Goal: Book appointment/travel/reservation

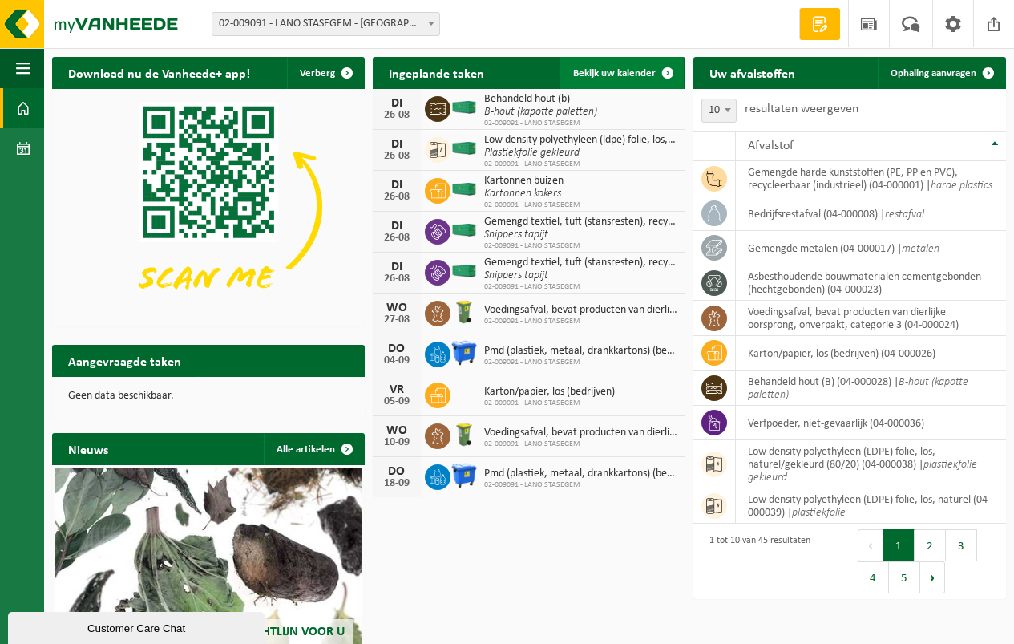
click at [619, 73] on span "Bekijk uw kalender" at bounding box center [614, 73] width 83 height 10
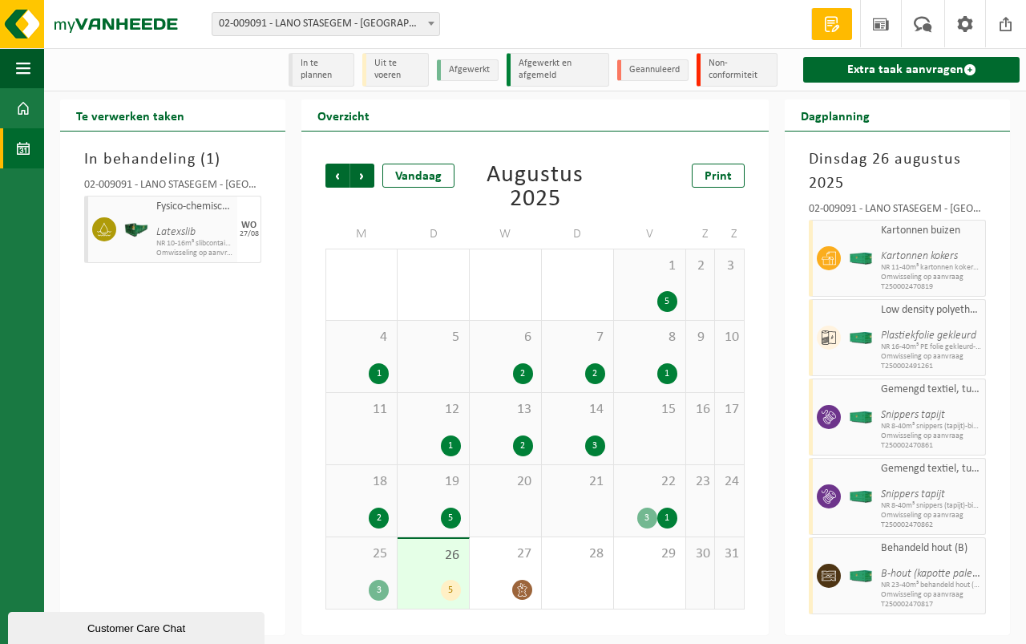
click at [437, 572] on div "26 5" at bounding box center [433, 574] width 71 height 70
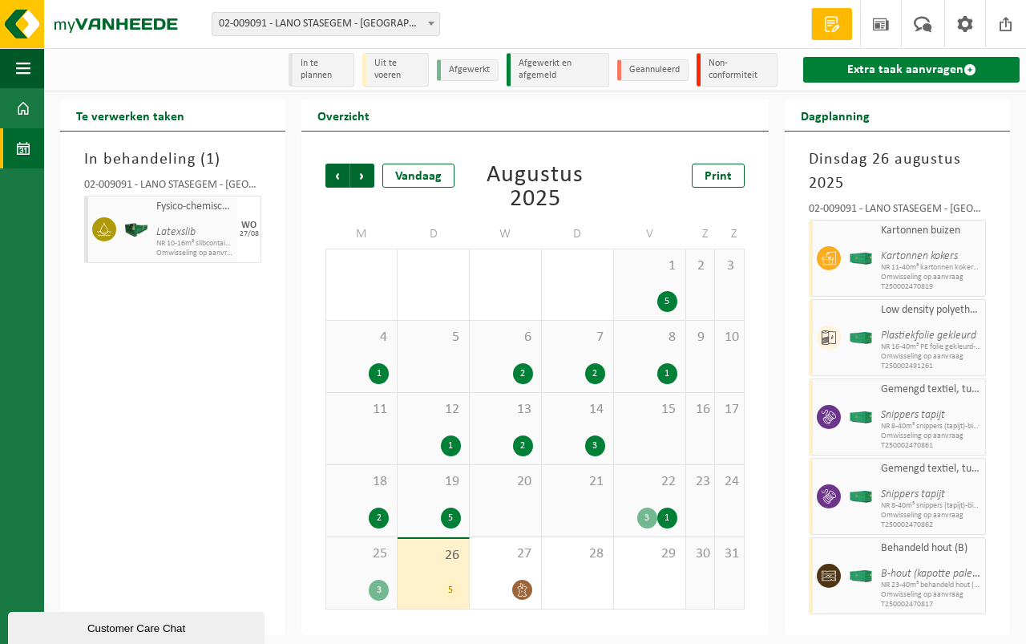
click at [893, 66] on link "Extra taak aanvragen" at bounding box center [911, 70] width 216 height 26
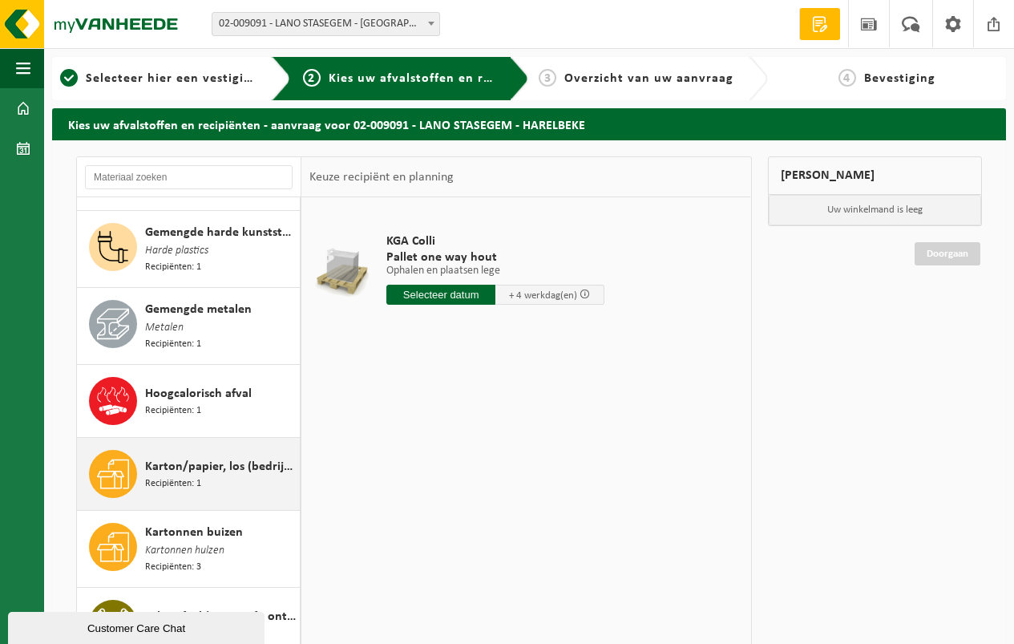
scroll to position [1122, 0]
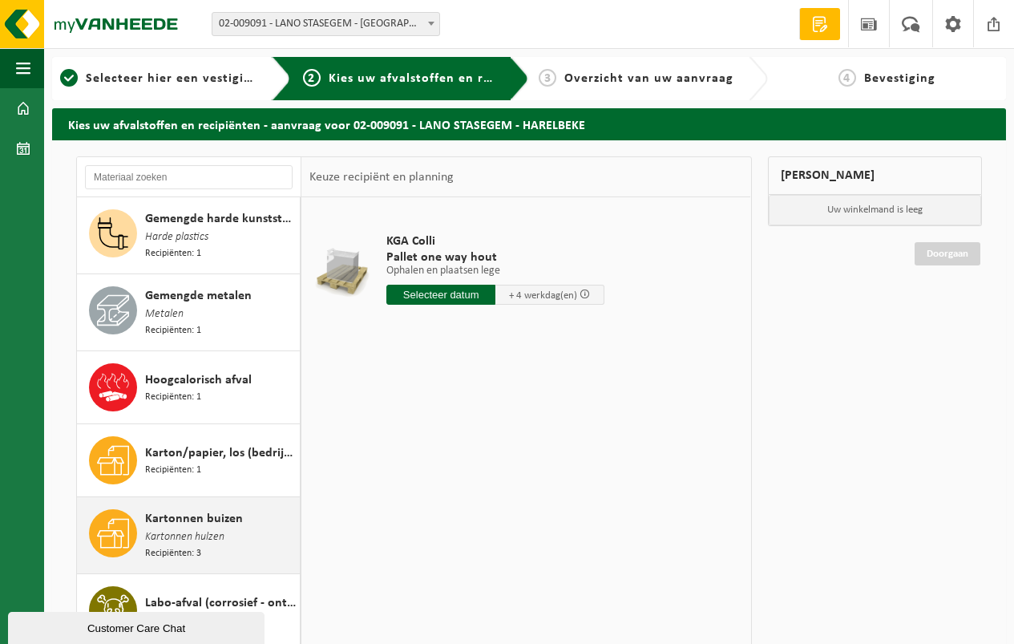
click at [197, 509] on span "Kartonnen buizen" at bounding box center [194, 518] width 98 height 19
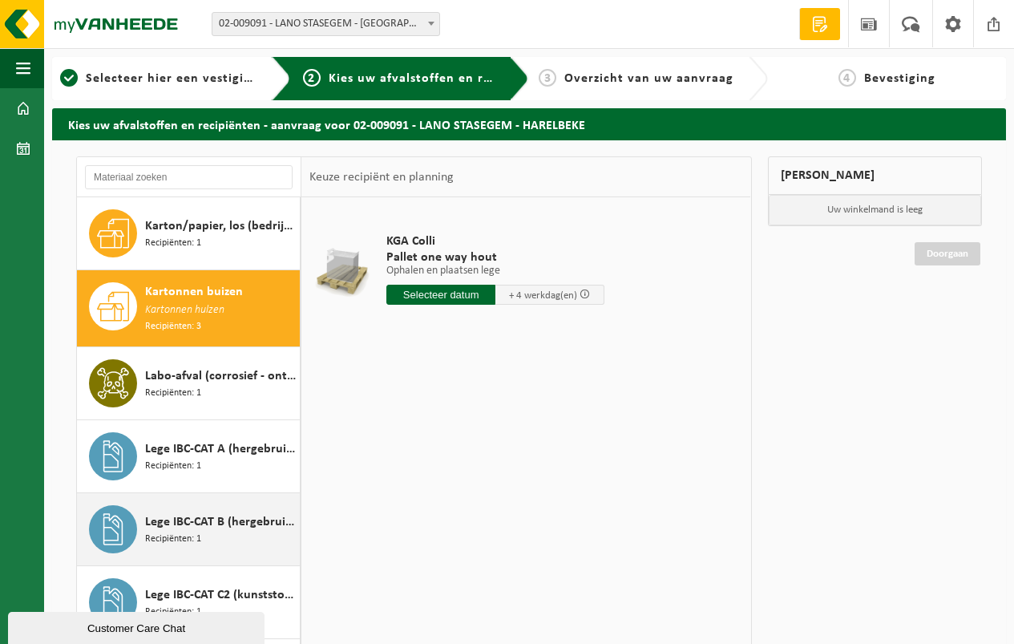
scroll to position [1400, 0]
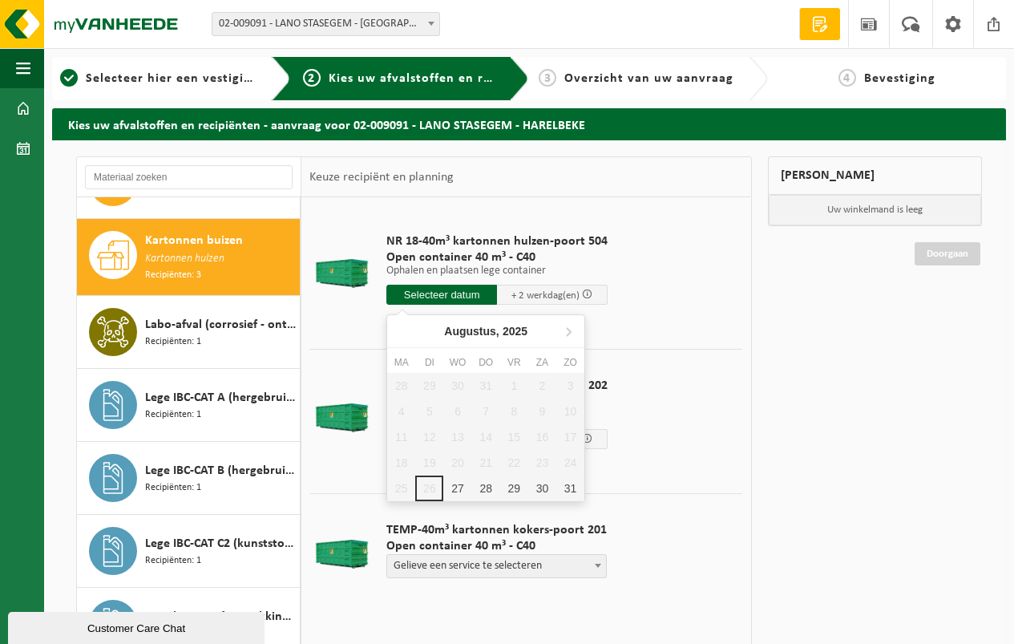
click at [430, 291] on input "text" at bounding box center [441, 295] width 111 height 20
click at [458, 487] on div "27" at bounding box center [457, 488] width 28 height 26
type input "Van 2025-08-27"
type input "2025-08-27"
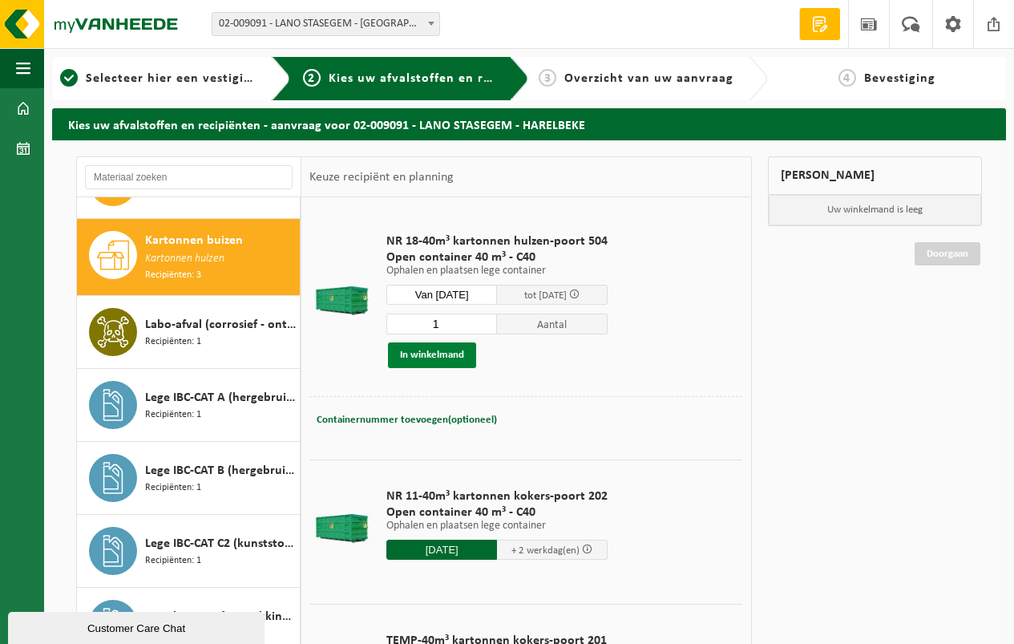
click at [430, 348] on button "In winkelmand" at bounding box center [432, 355] width 88 height 26
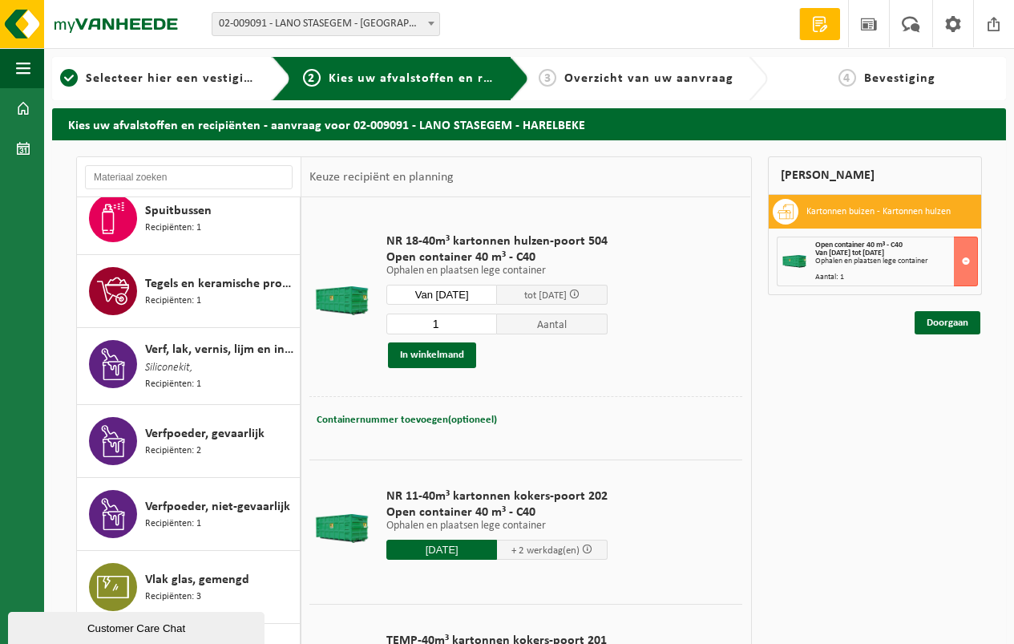
scroll to position [2680, 0]
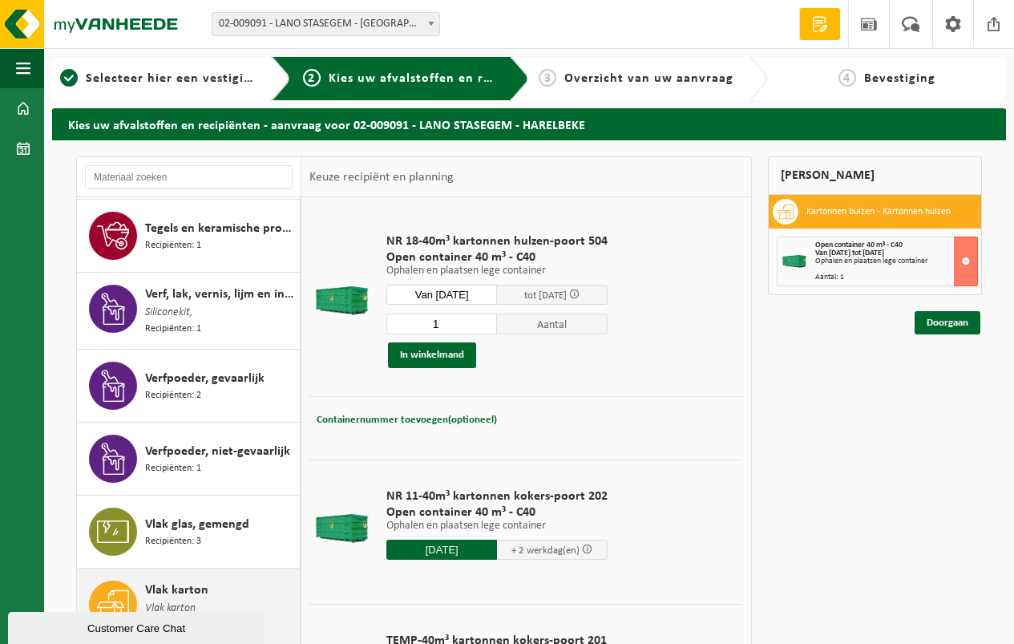
click at [174, 580] on span "Vlak karton" at bounding box center [176, 589] width 63 height 19
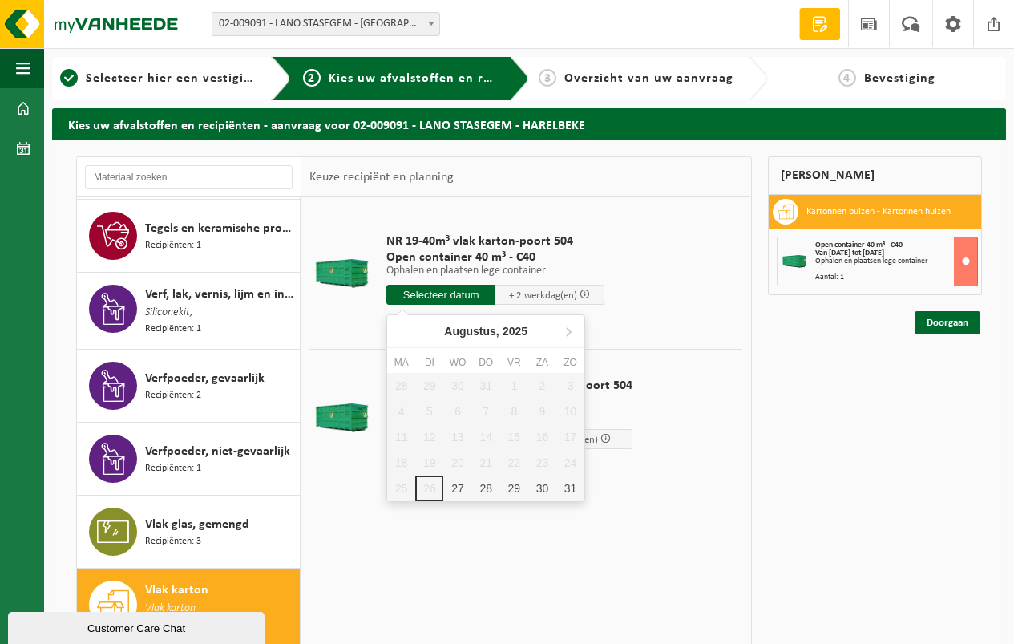
click at [436, 289] on input "text" at bounding box center [440, 295] width 109 height 20
click at [451, 482] on div "27" at bounding box center [457, 488] width 28 height 26
type input "Van 2025-08-27"
type input "2025-08-27"
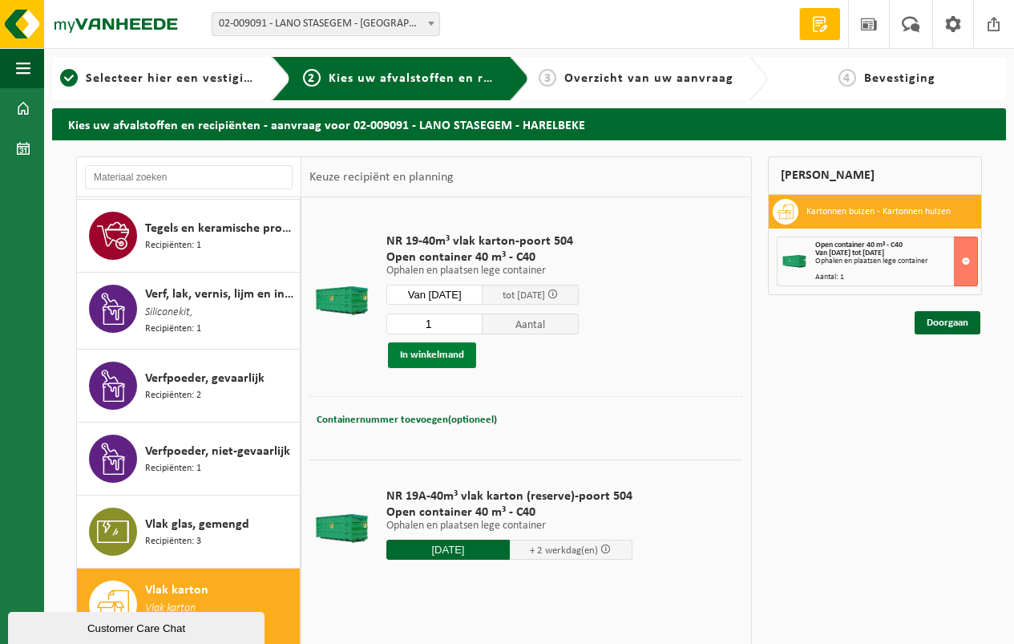
click at [422, 354] on button "In winkelmand" at bounding box center [432, 355] width 88 height 26
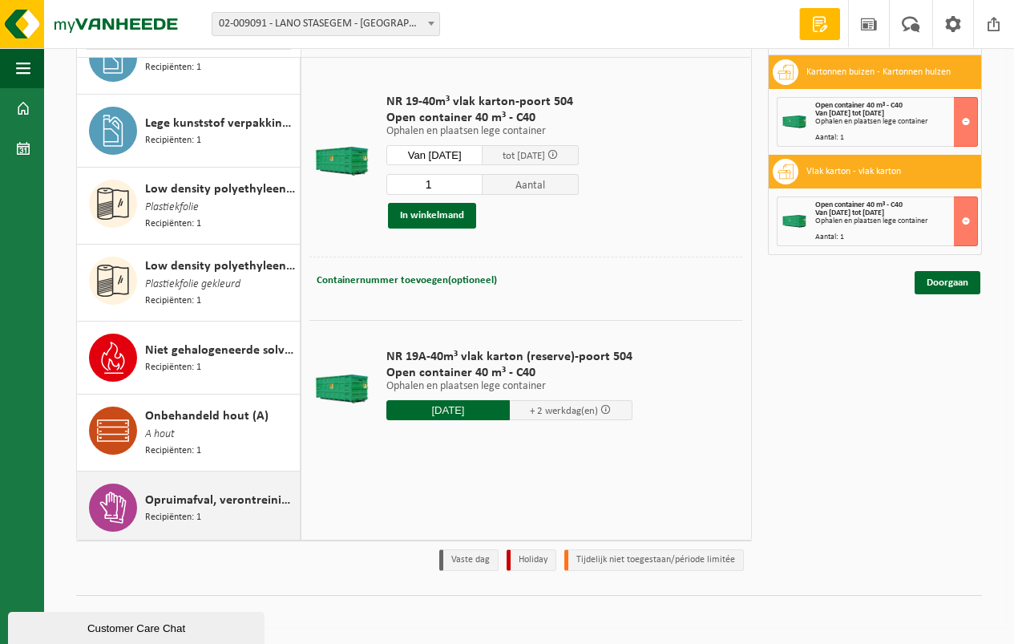
scroll to position [1718, 0]
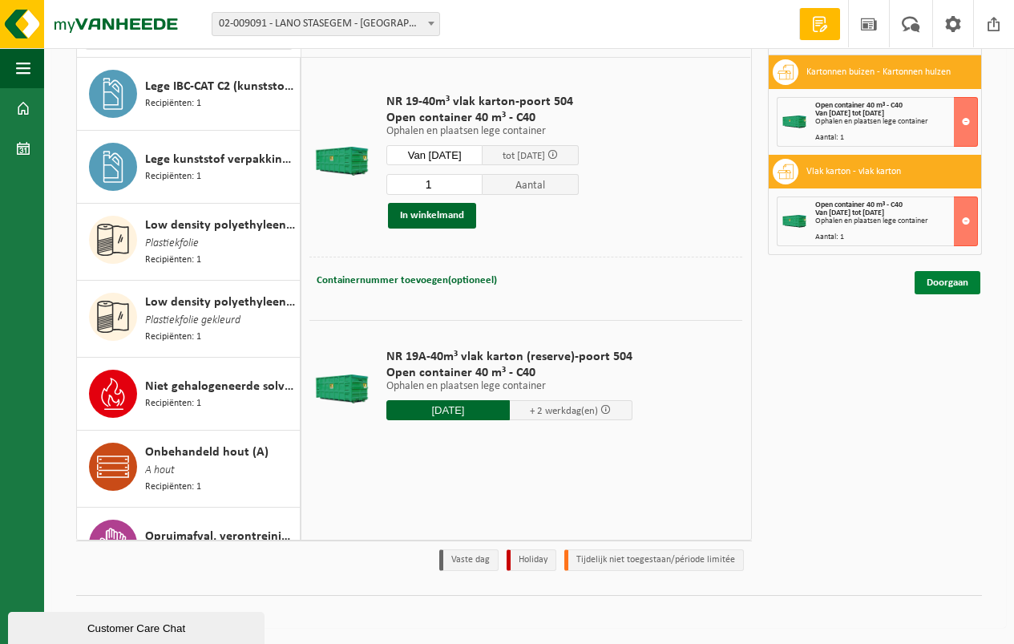
click at [945, 282] on link "Doorgaan" at bounding box center [948, 282] width 66 height 23
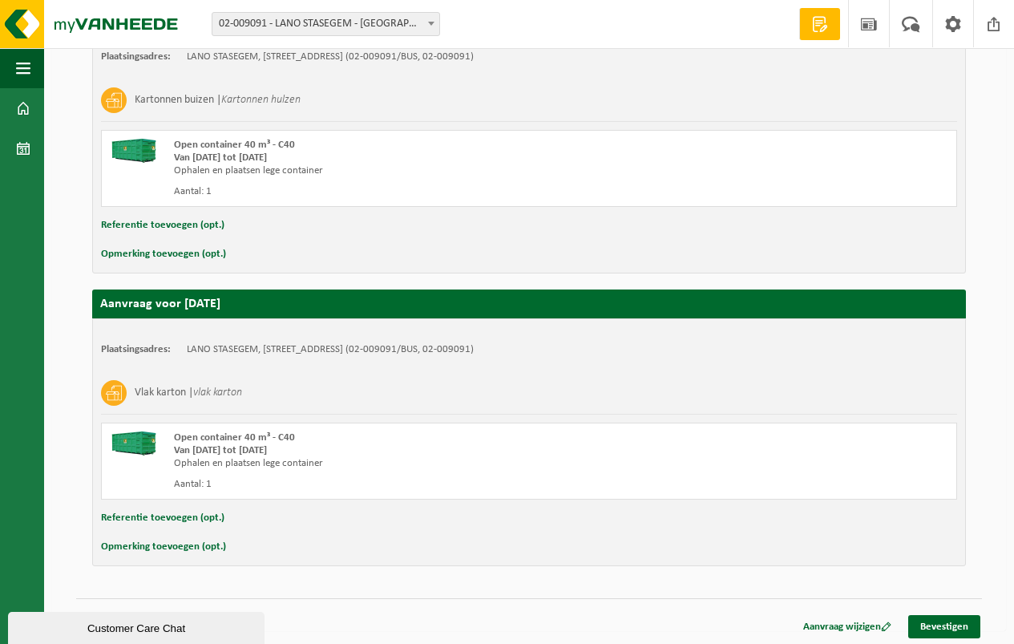
scroll to position [337, 0]
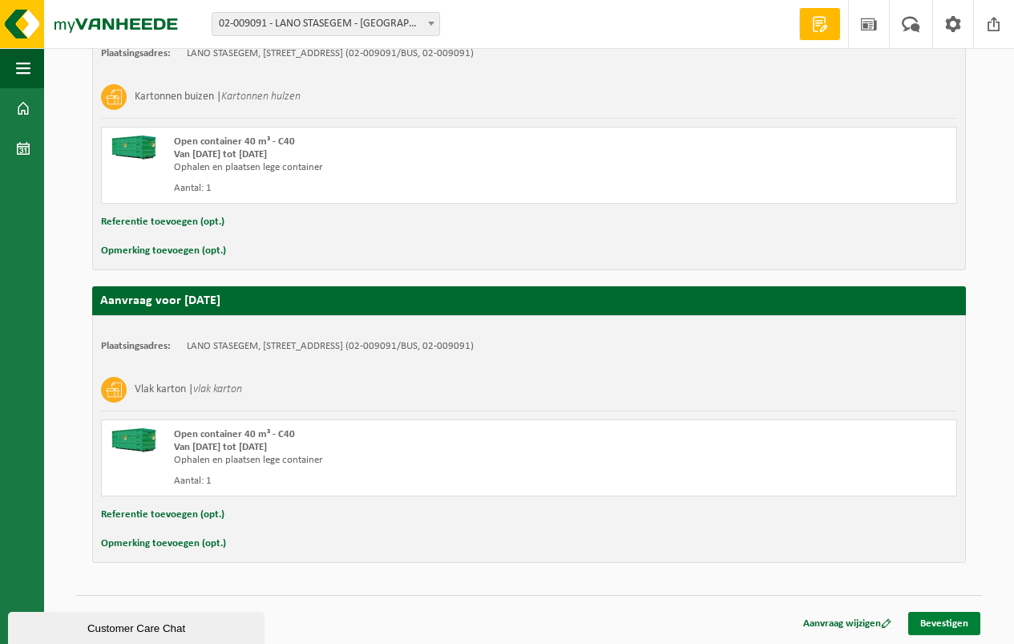
click at [943, 620] on link "Bevestigen" at bounding box center [944, 623] width 72 height 23
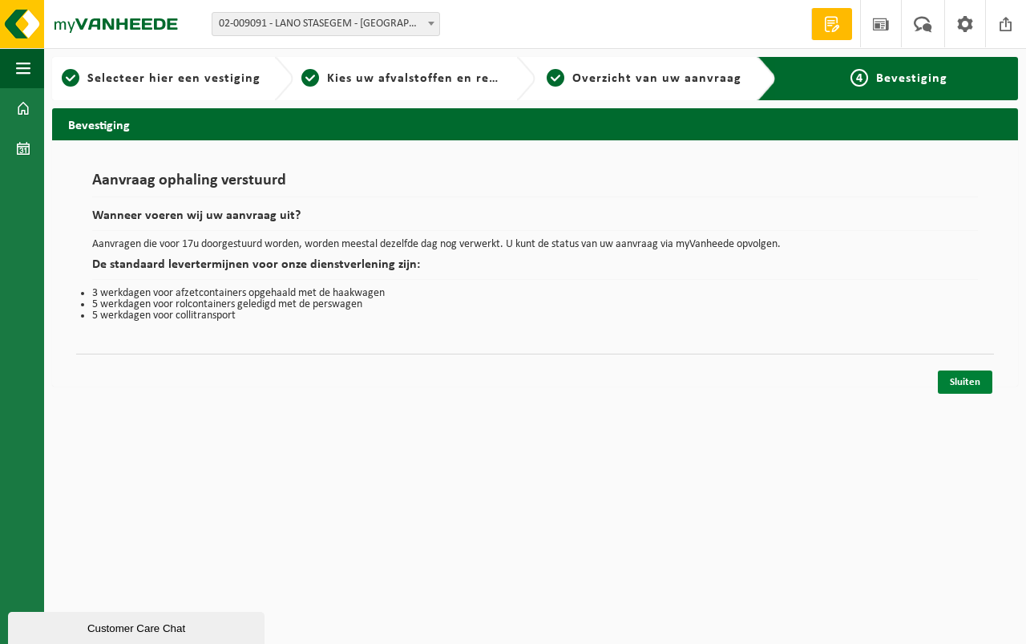
click at [966, 378] on link "Sluiten" at bounding box center [965, 381] width 55 height 23
